Goal: Check status: Check status

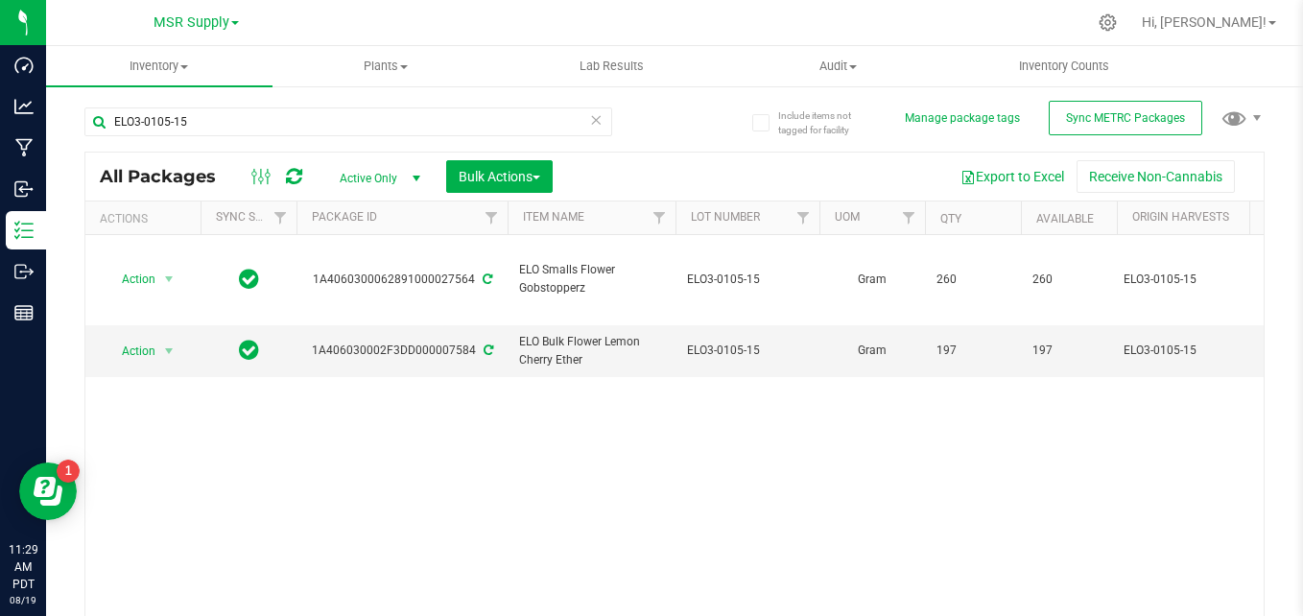
type input "ELO3-0105-15"
click at [590, 116] on icon at bounding box center [595, 118] width 13 height 23
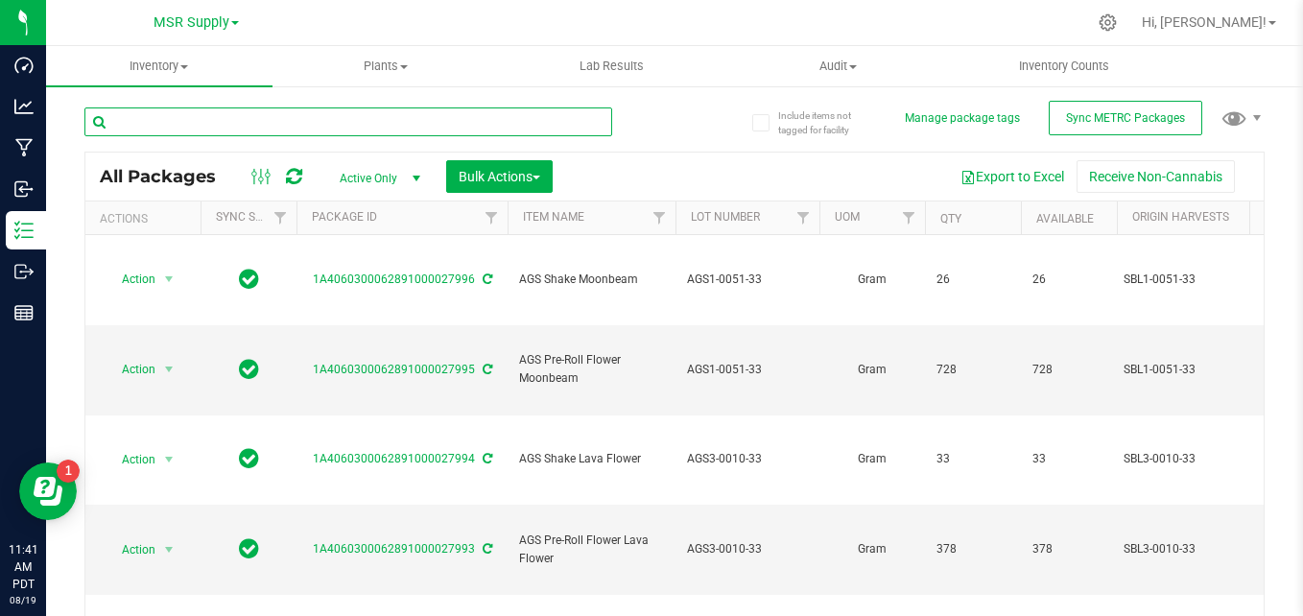
paste input "ELO3-0069-15"
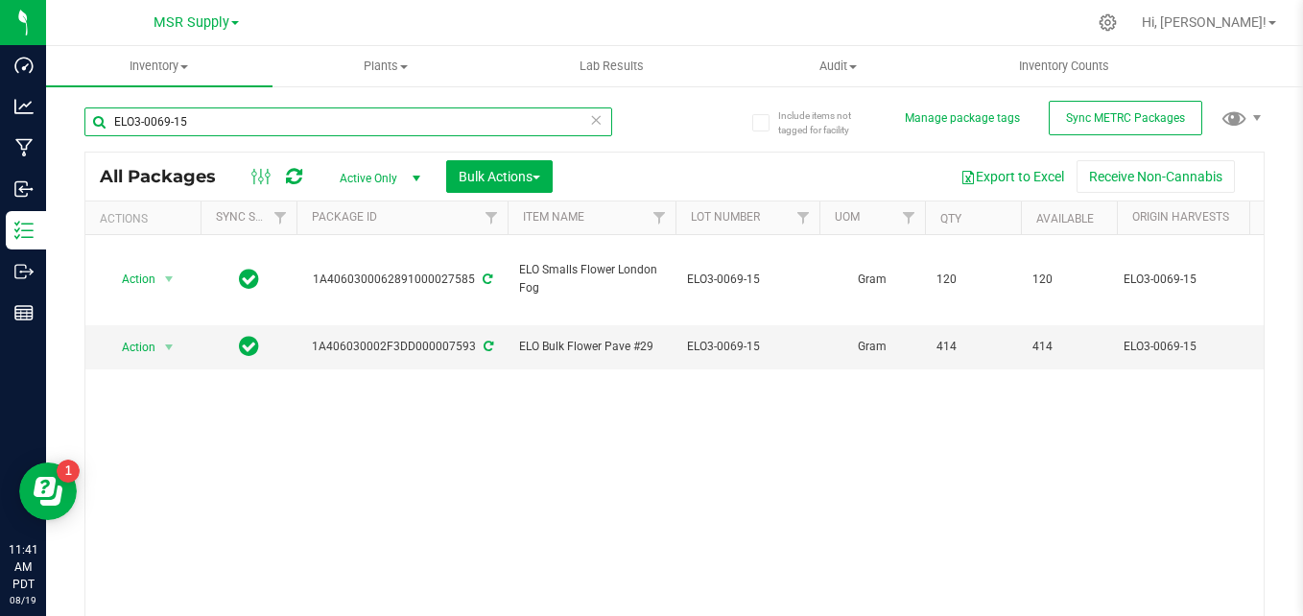
type input "ELO3-0069-15"
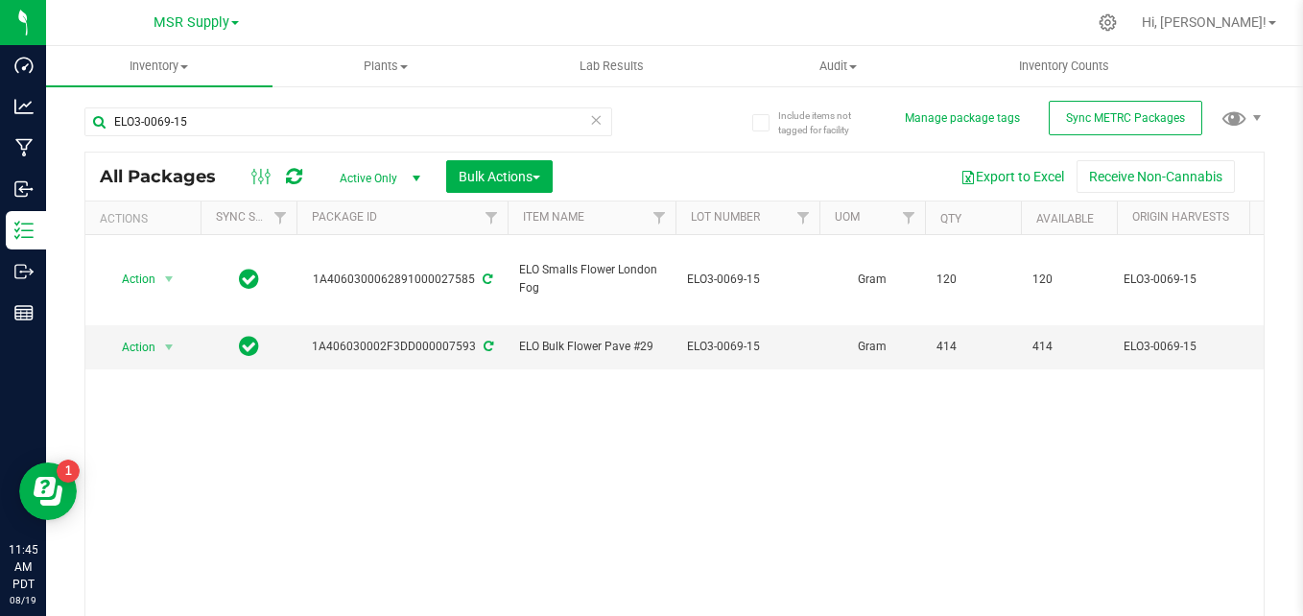
click at [589, 119] on icon at bounding box center [595, 118] width 13 height 23
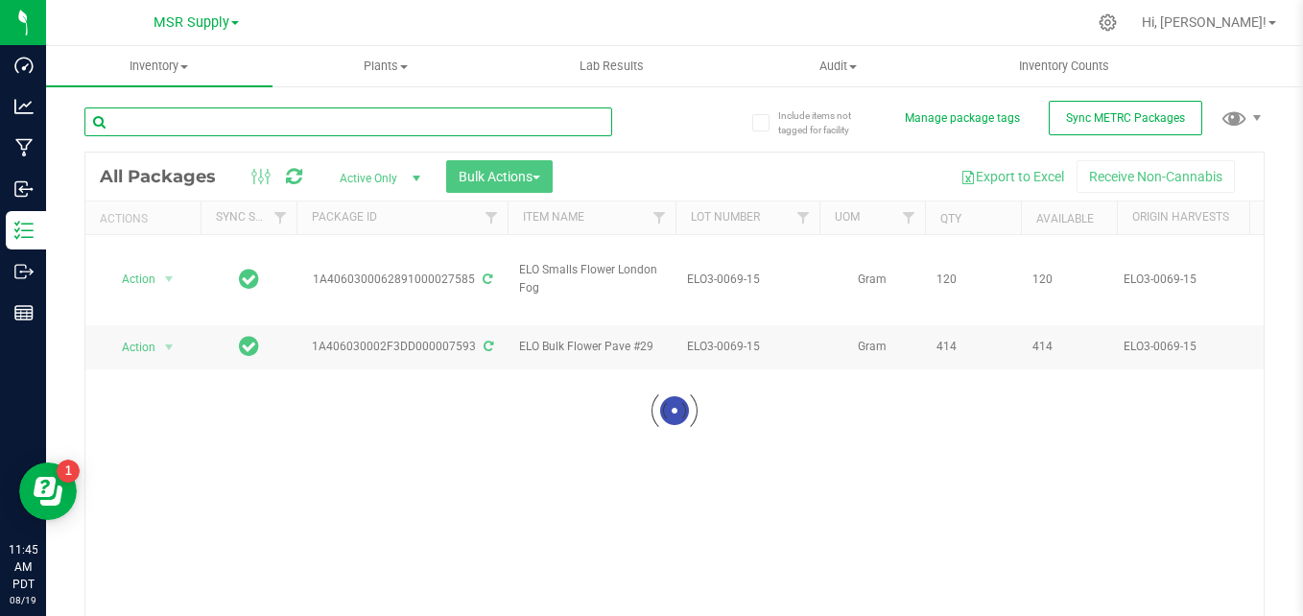
click at [455, 117] on input "text" at bounding box center [348, 121] width 528 height 29
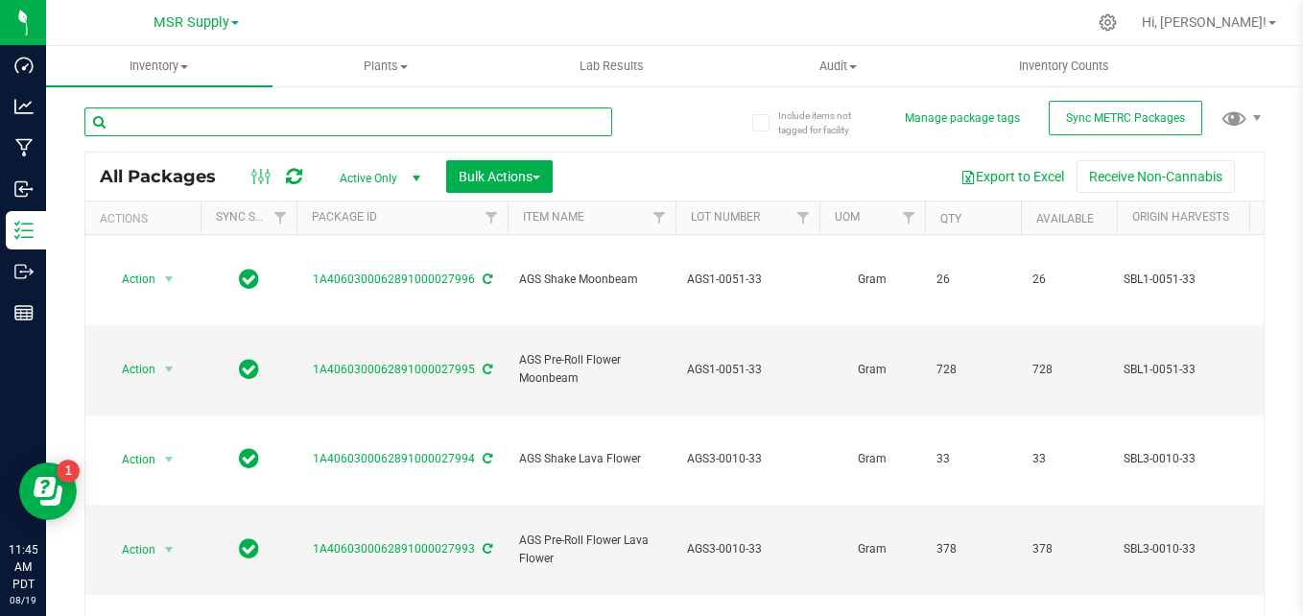
drag, startPoint x: 464, startPoint y: 179, endPoint x: 331, endPoint y: 124, distance: 144.5
click at [331, 124] on input "text" at bounding box center [348, 121] width 528 height 29
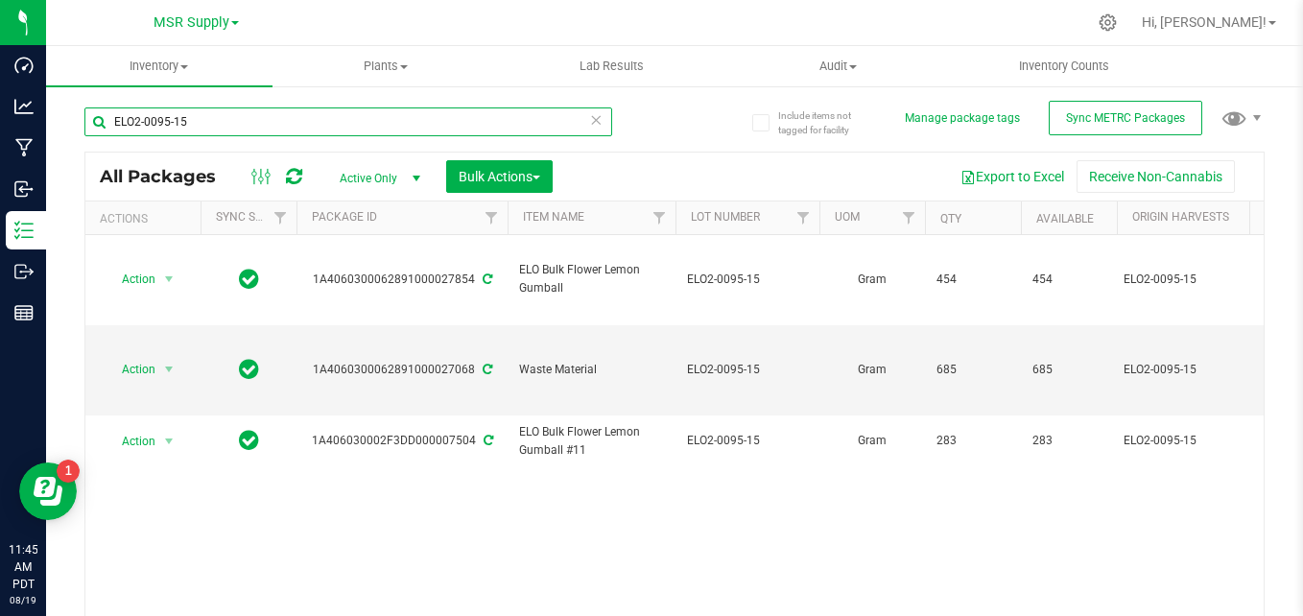
type input "ELO2-0095-15"
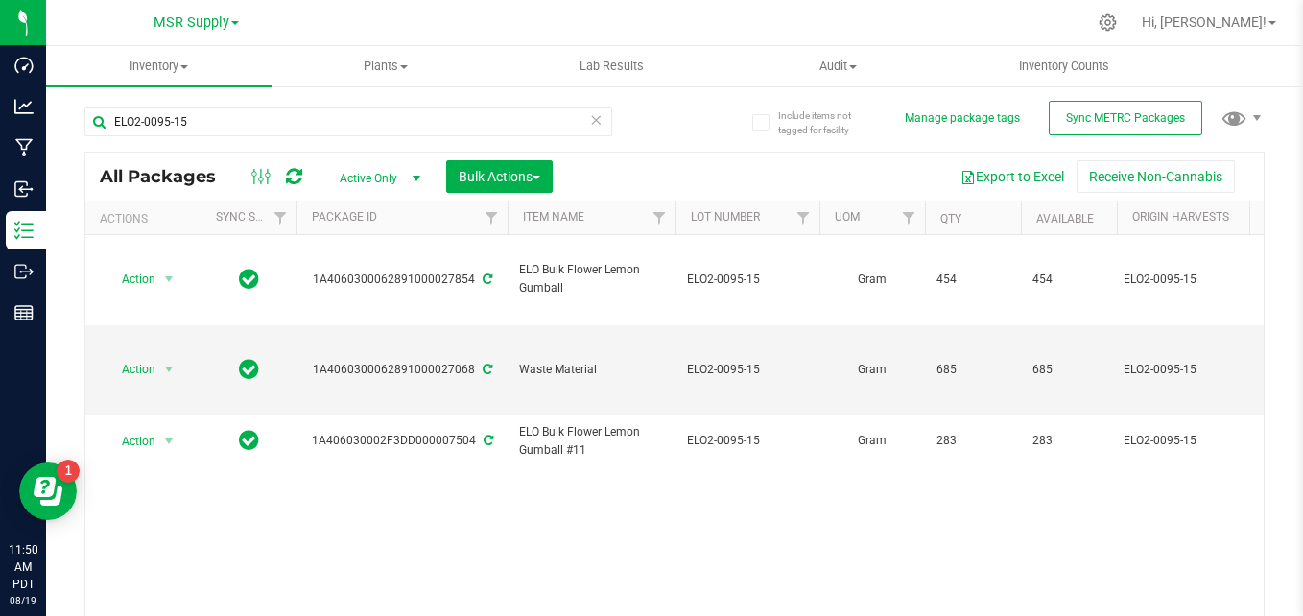
click at [589, 127] on icon at bounding box center [595, 118] width 13 height 23
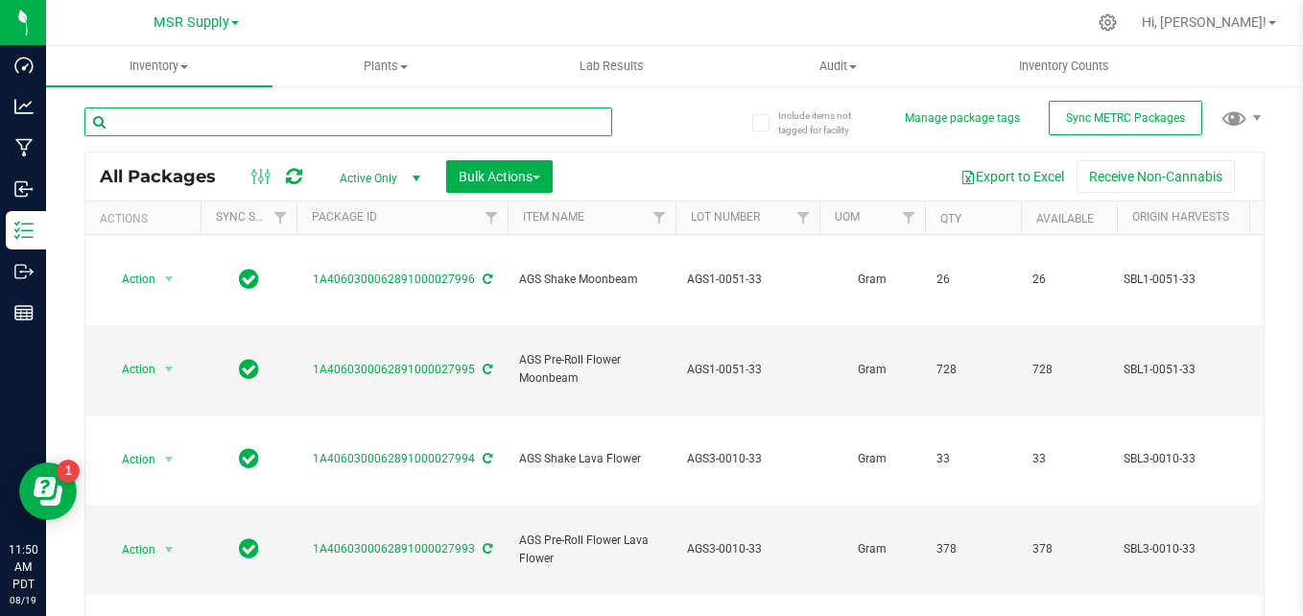
paste input "ELO5-0092-15"
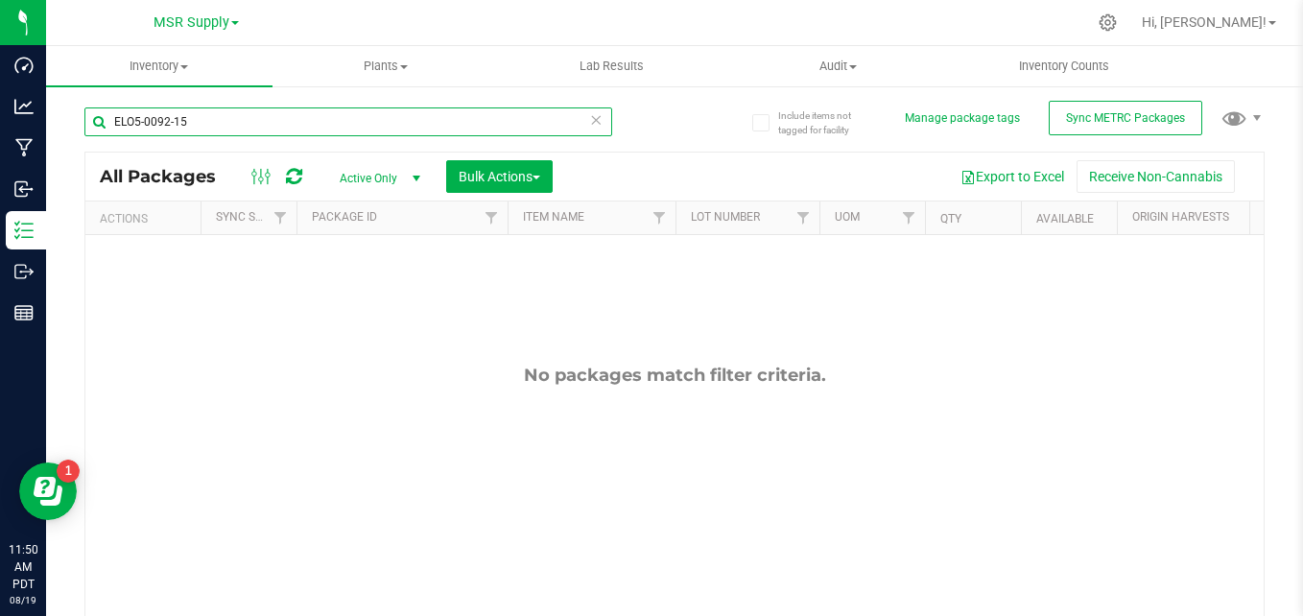
type input "ELO5-0092-15"
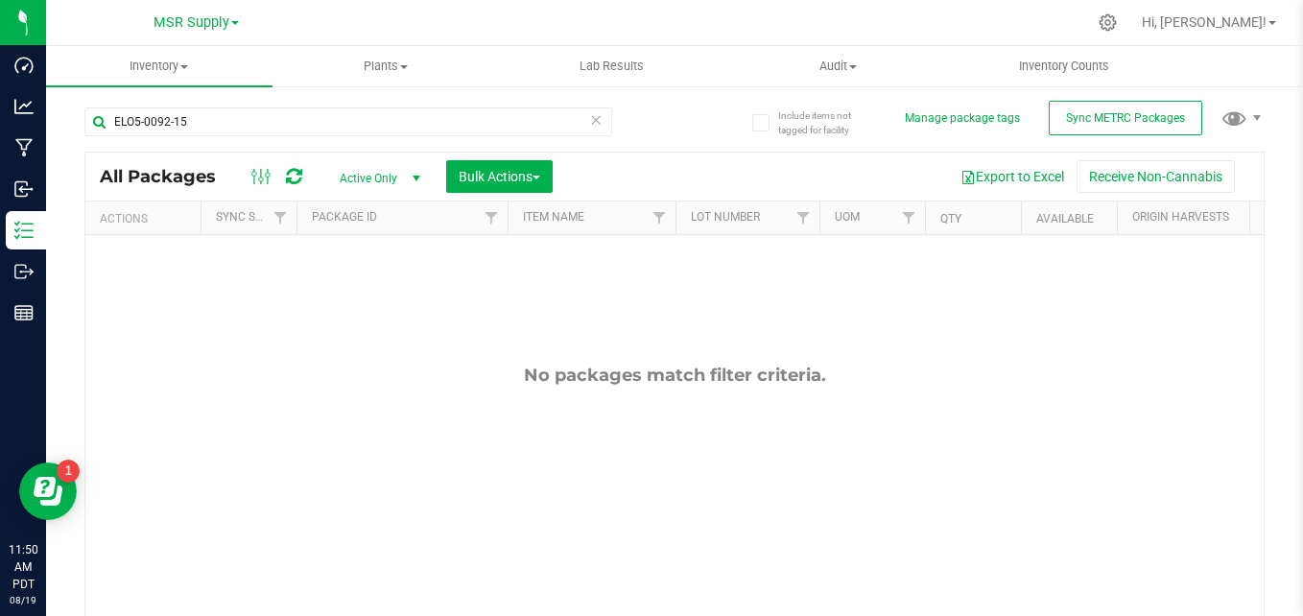
click at [589, 121] on icon at bounding box center [595, 118] width 13 height 23
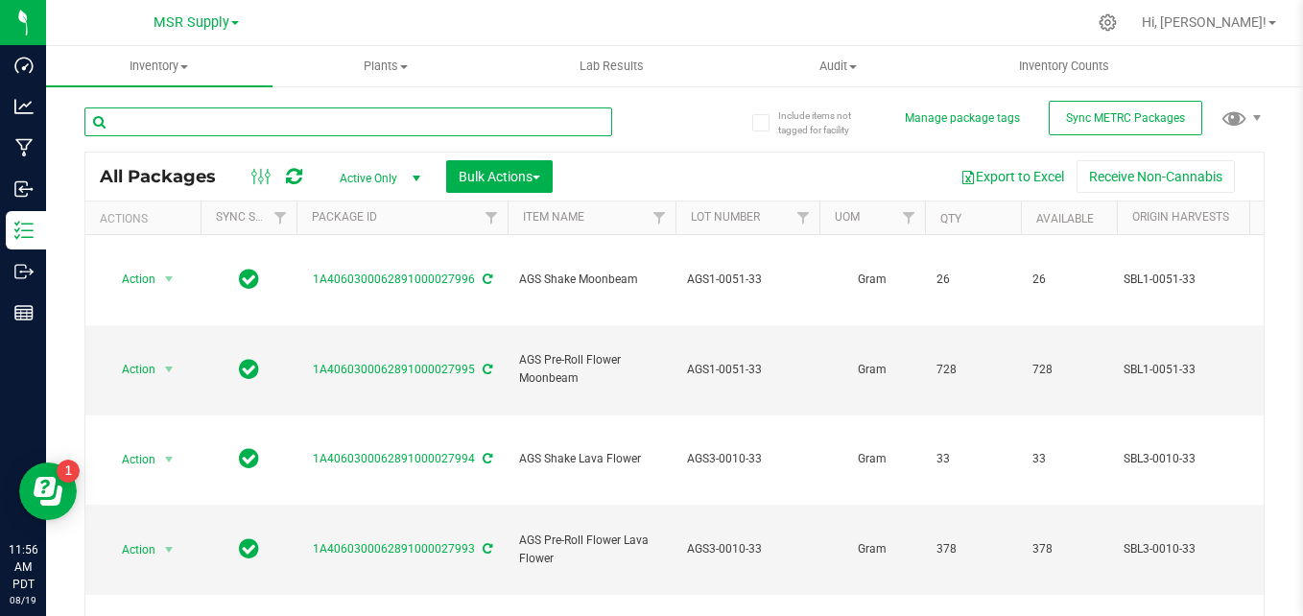
paste input "SBL2-0037-34"
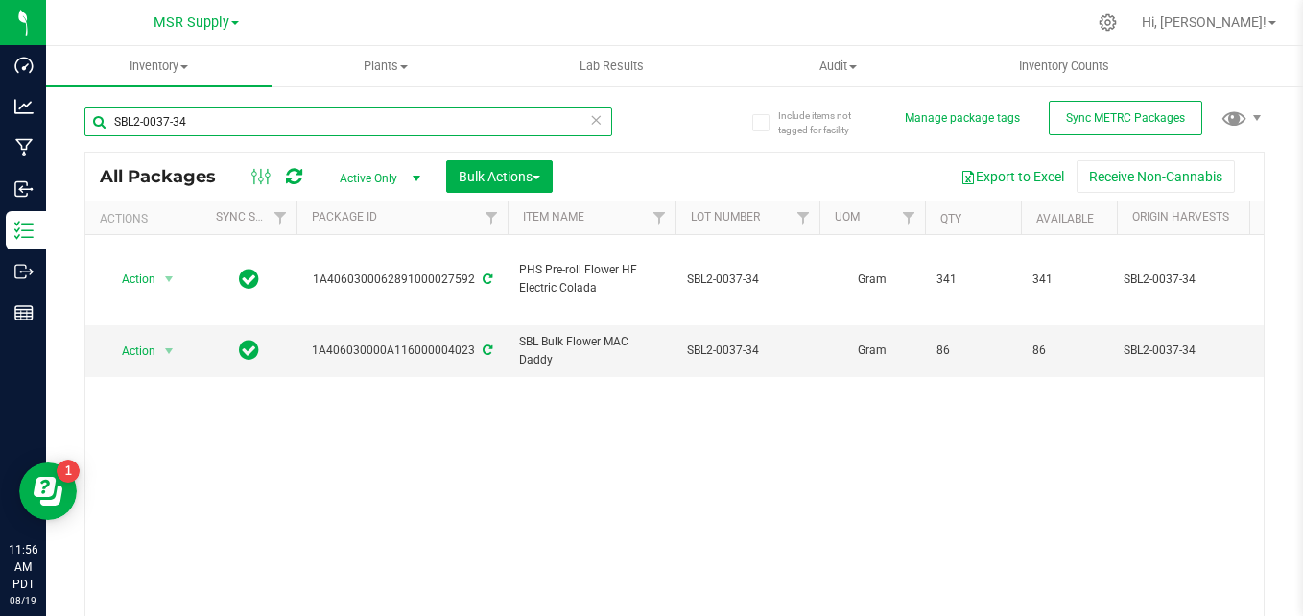
type input "SBL2-0037-34"
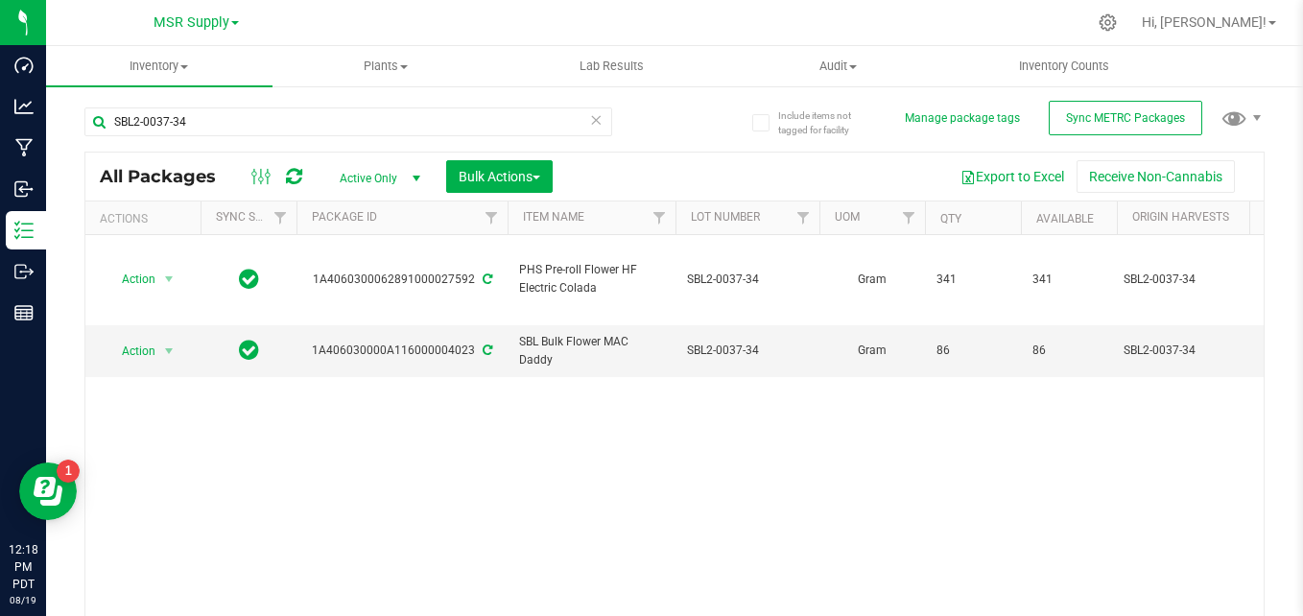
click at [594, 116] on icon at bounding box center [595, 118] width 13 height 23
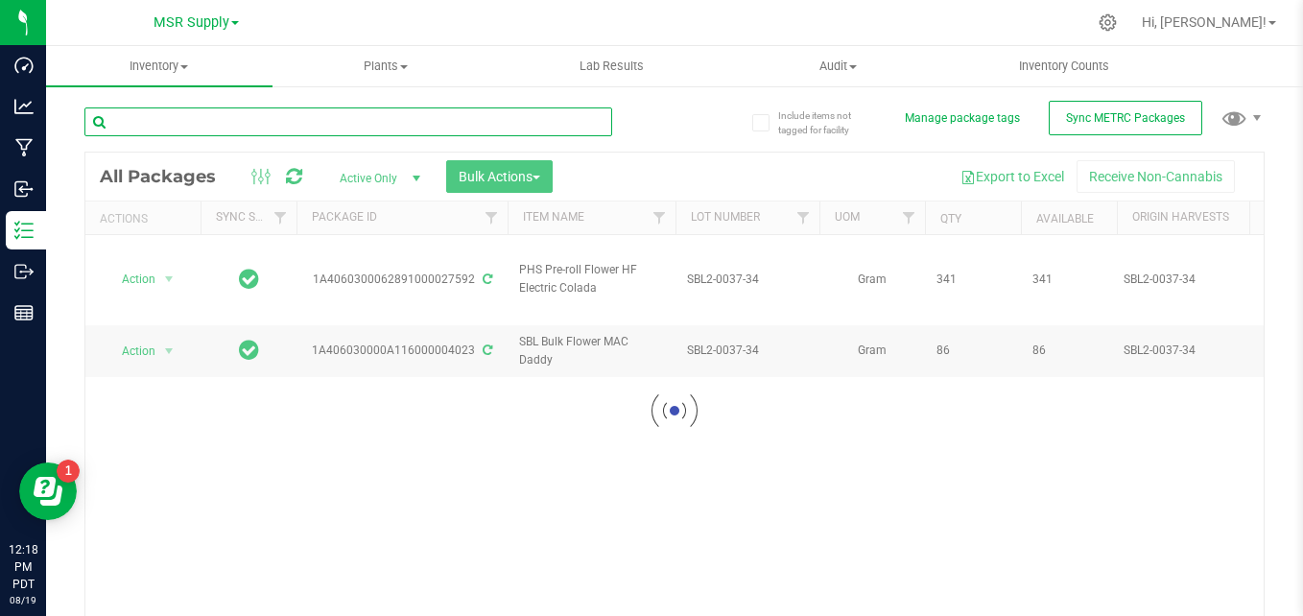
click at [461, 130] on input "text" at bounding box center [348, 121] width 528 height 29
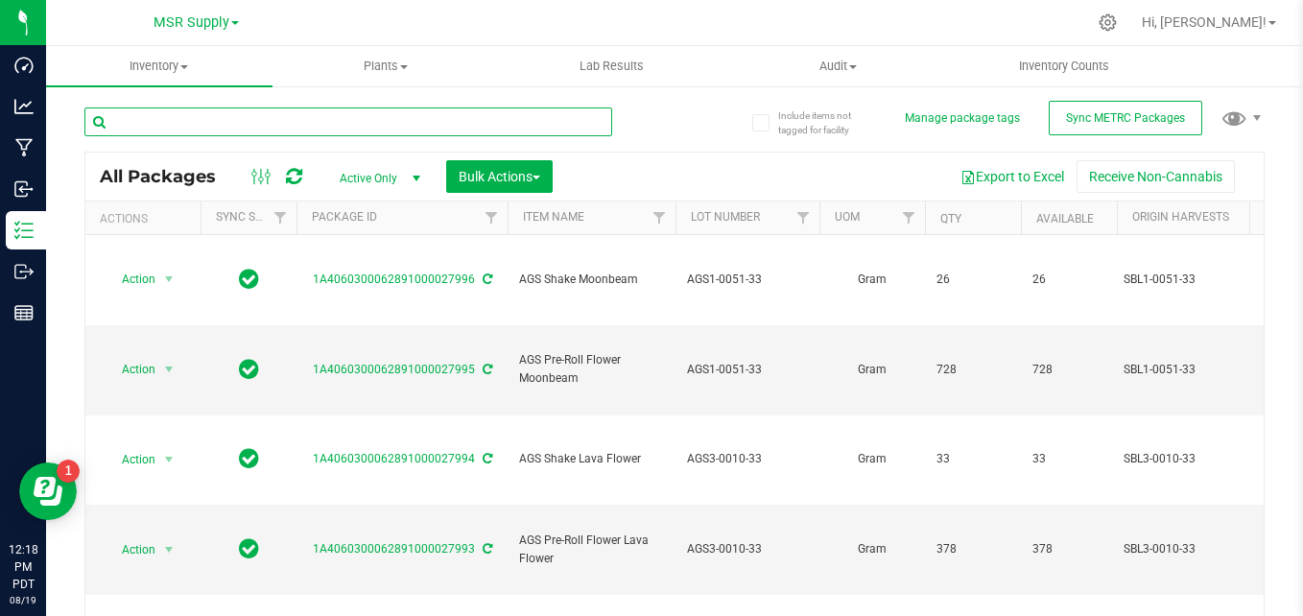
paste input "SBL2-0035-34"
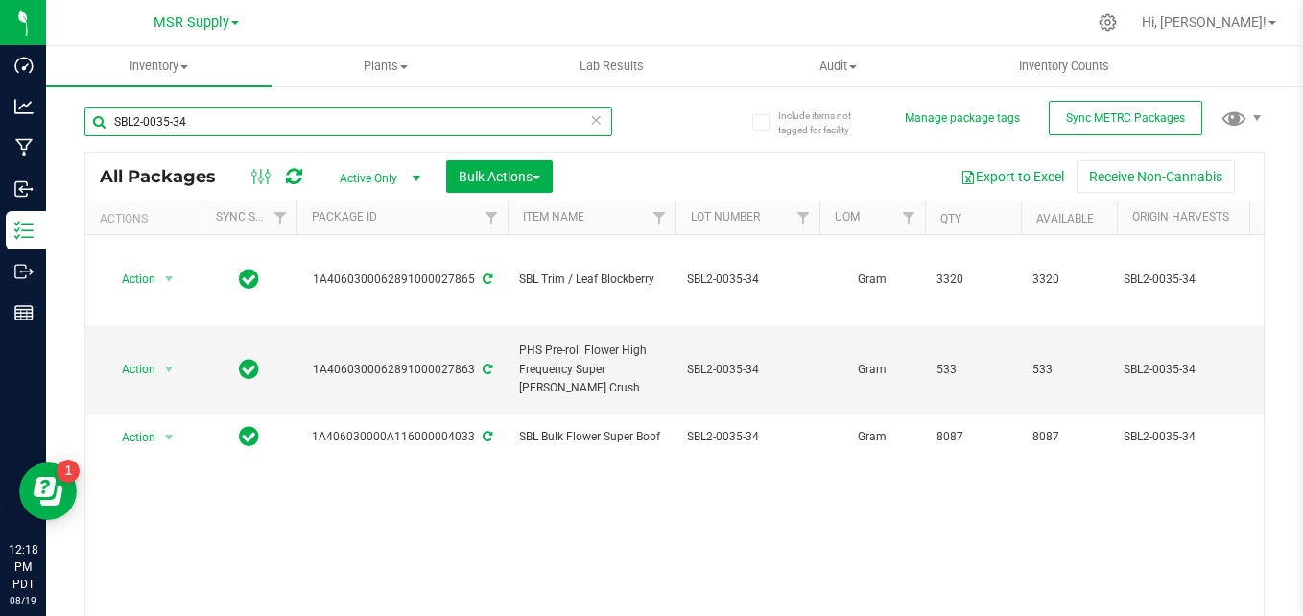
type input "SBL2-0035-34"
